Goal: Task Accomplishment & Management: Manage account settings

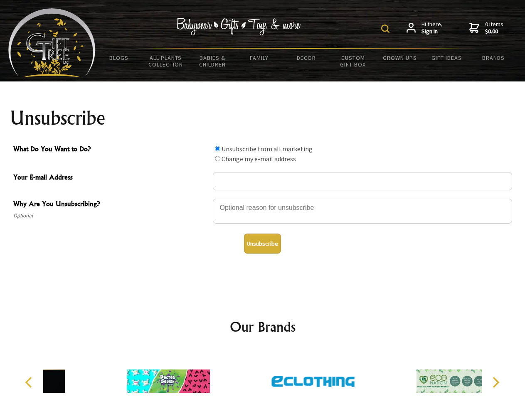
click at [387, 29] on img at bounding box center [385, 29] width 8 height 8
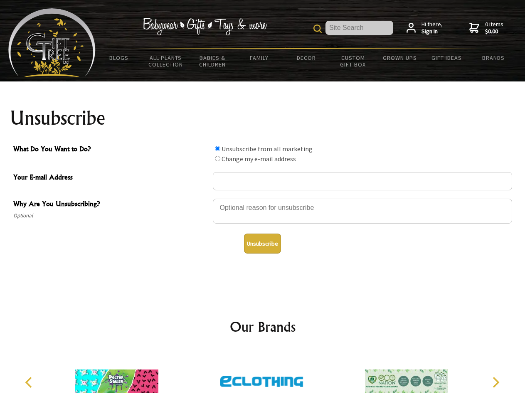
click at [263, 198] on div at bounding box center [362, 212] width 299 height 29
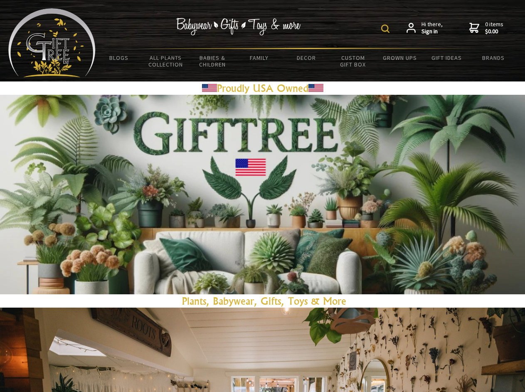
click at [387, 29] on img at bounding box center [385, 29] width 8 height 8
